Goal: Task Accomplishment & Management: Manage account settings

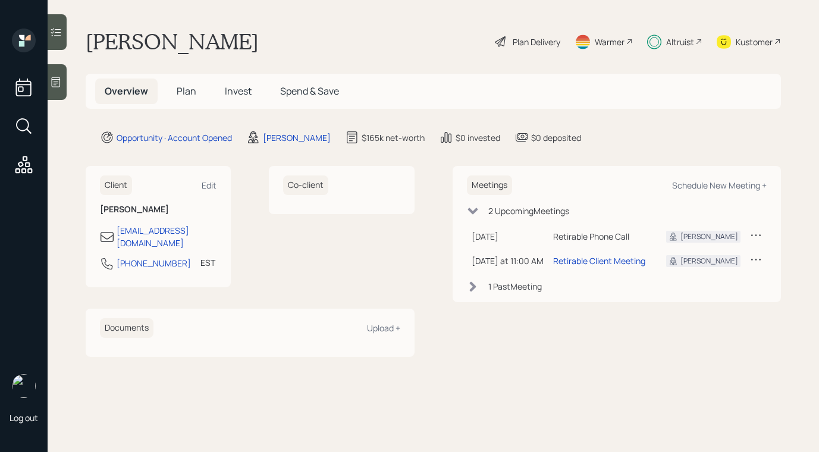
click at [561, 240] on div "Retirable Phone Call" at bounding box center [600, 236] width 95 height 12
click at [753, 237] on icon at bounding box center [756, 235] width 12 height 12
click at [691, 268] on div "Cancel" at bounding box center [719, 268] width 86 height 11
click at [614, 261] on div "Retirable Client Meeting" at bounding box center [599, 260] width 92 height 12
click at [578, 230] on div "Retirable Phone Call" at bounding box center [600, 236] width 95 height 12
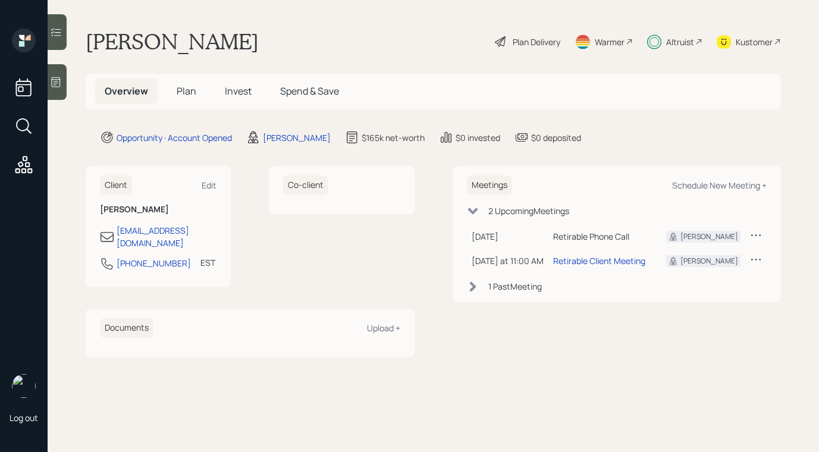
click at [761, 235] on td at bounding box center [755, 236] width 21 height 24
click at [755, 235] on icon at bounding box center [756, 235] width 12 height 12
click at [694, 272] on div "Cancel" at bounding box center [719, 268] width 86 height 11
